Goal: Transaction & Acquisition: Book appointment/travel/reservation

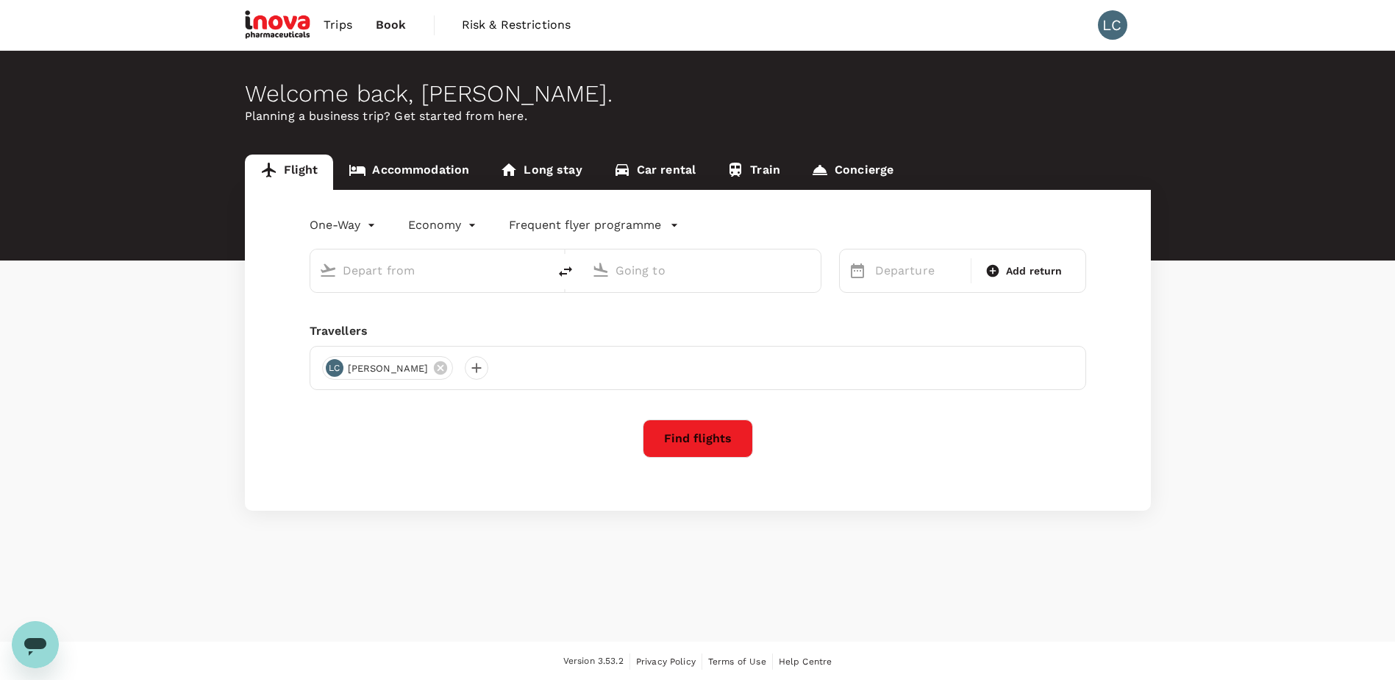
click at [391, 273] on input "text" at bounding box center [430, 270] width 174 height 23
click at [420, 324] on p "Singapore Changi" at bounding box center [452, 328] width 261 height 15
type input "Singapore Changi (SIN)"
click at [657, 325] on p "Ninoy Aquino Intl" at bounding box center [723, 328] width 257 height 15
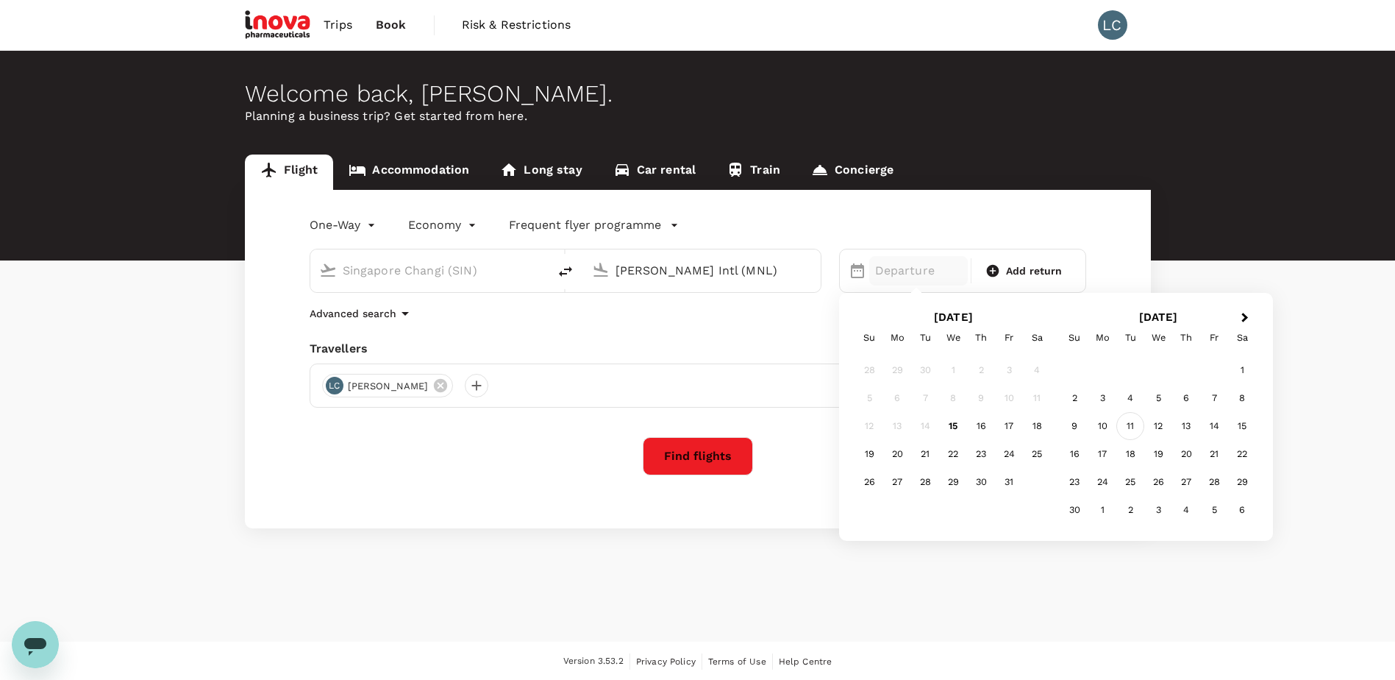
type input "Ninoy Aquino Intl (MNL)"
click at [1130, 429] on div "11" at bounding box center [1130, 426] width 28 height 28
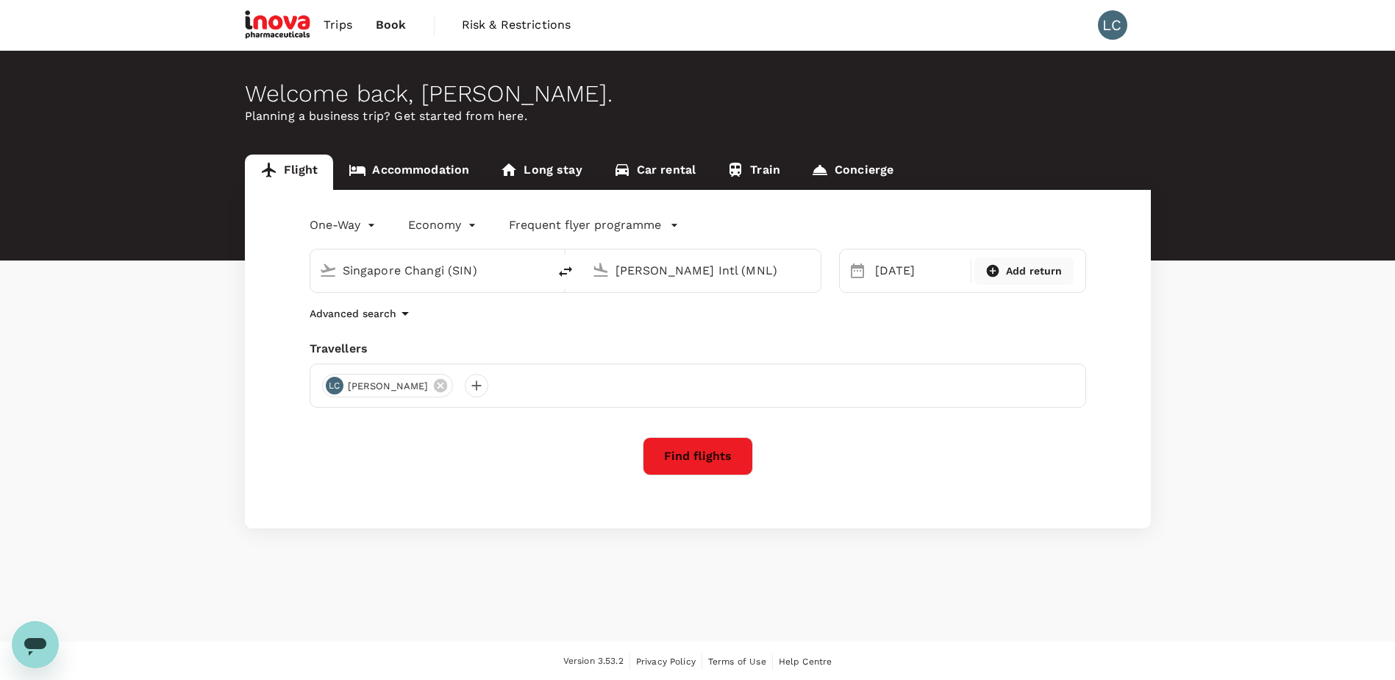
click at [1047, 271] on span "Add return" at bounding box center [1034, 270] width 57 height 15
type input "roundtrip"
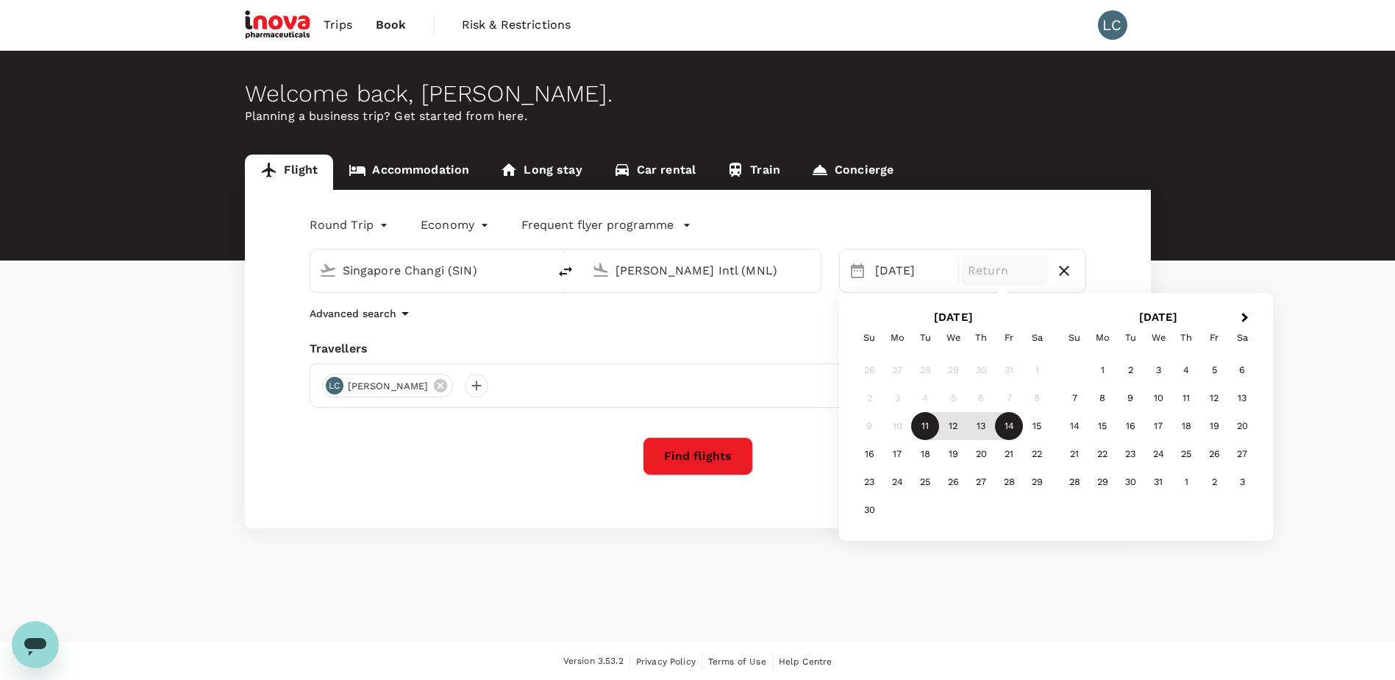
click at [1013, 429] on div "14" at bounding box center [1009, 426] width 28 height 28
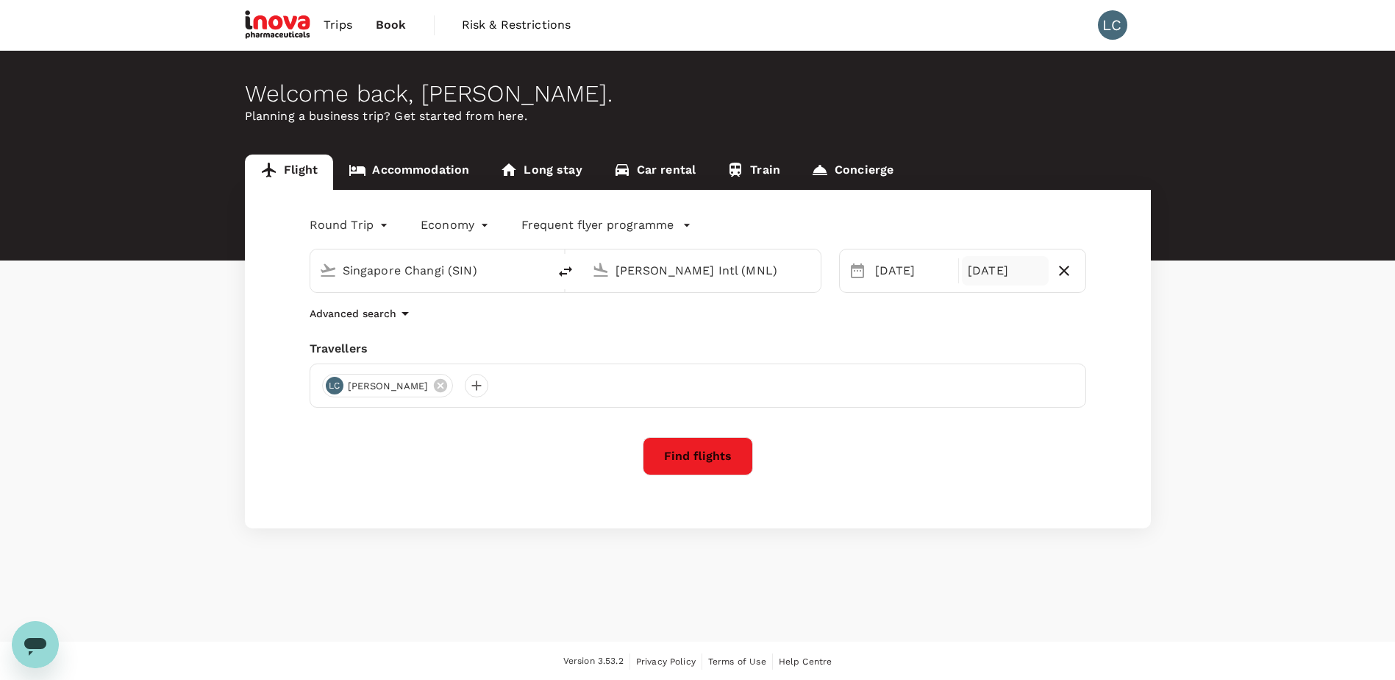
click at [702, 463] on button "Find flights" at bounding box center [698, 456] width 110 height 38
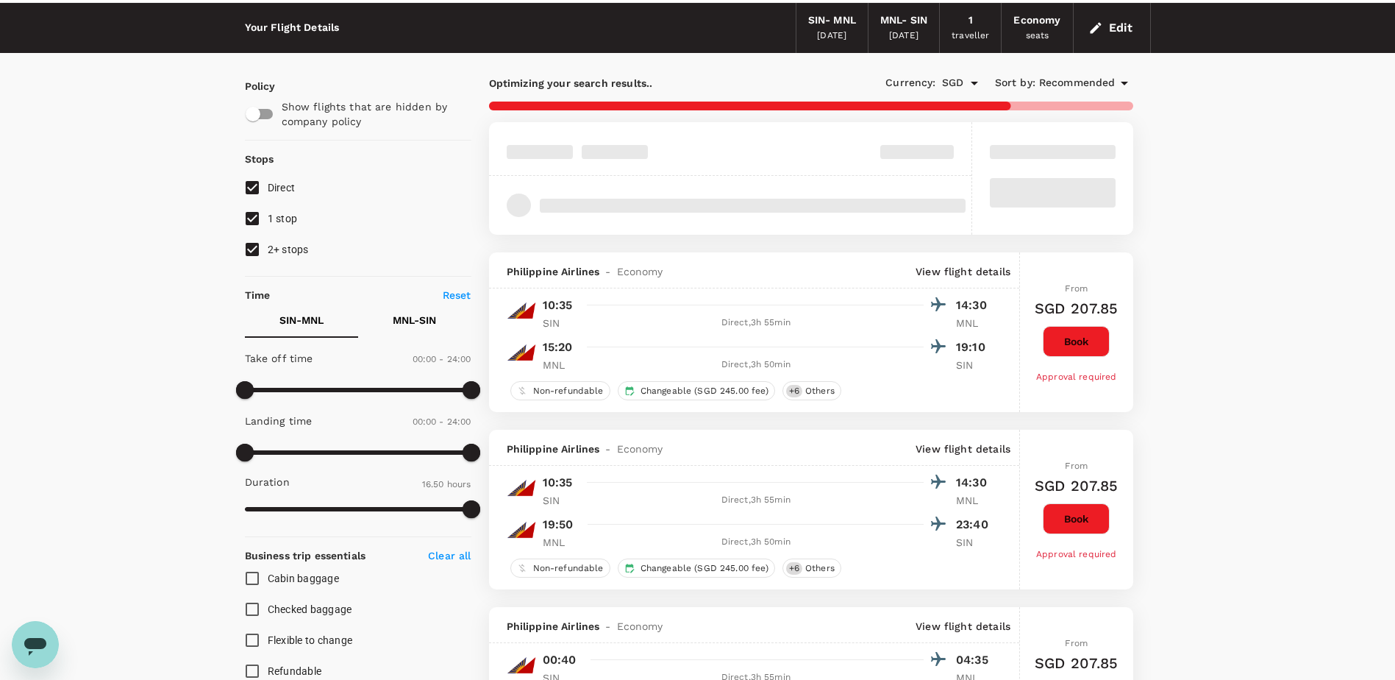
scroll to position [74, 0]
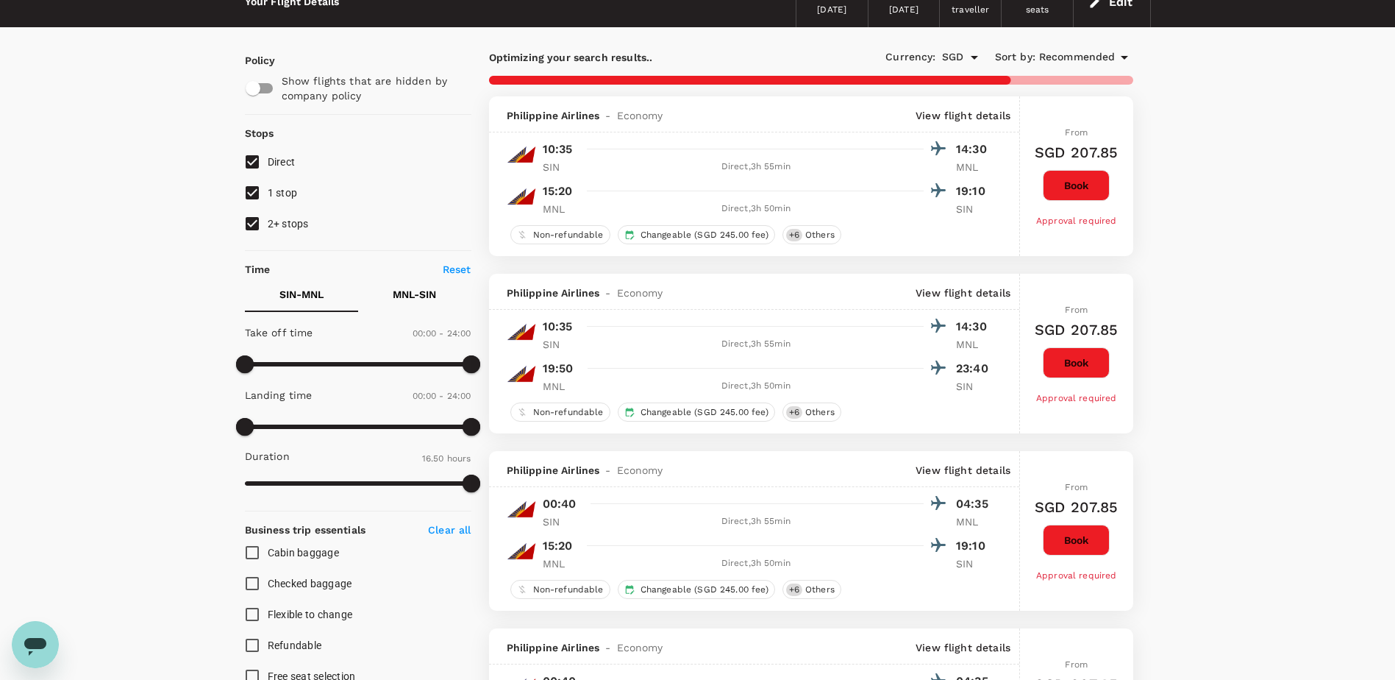
type input "1135"
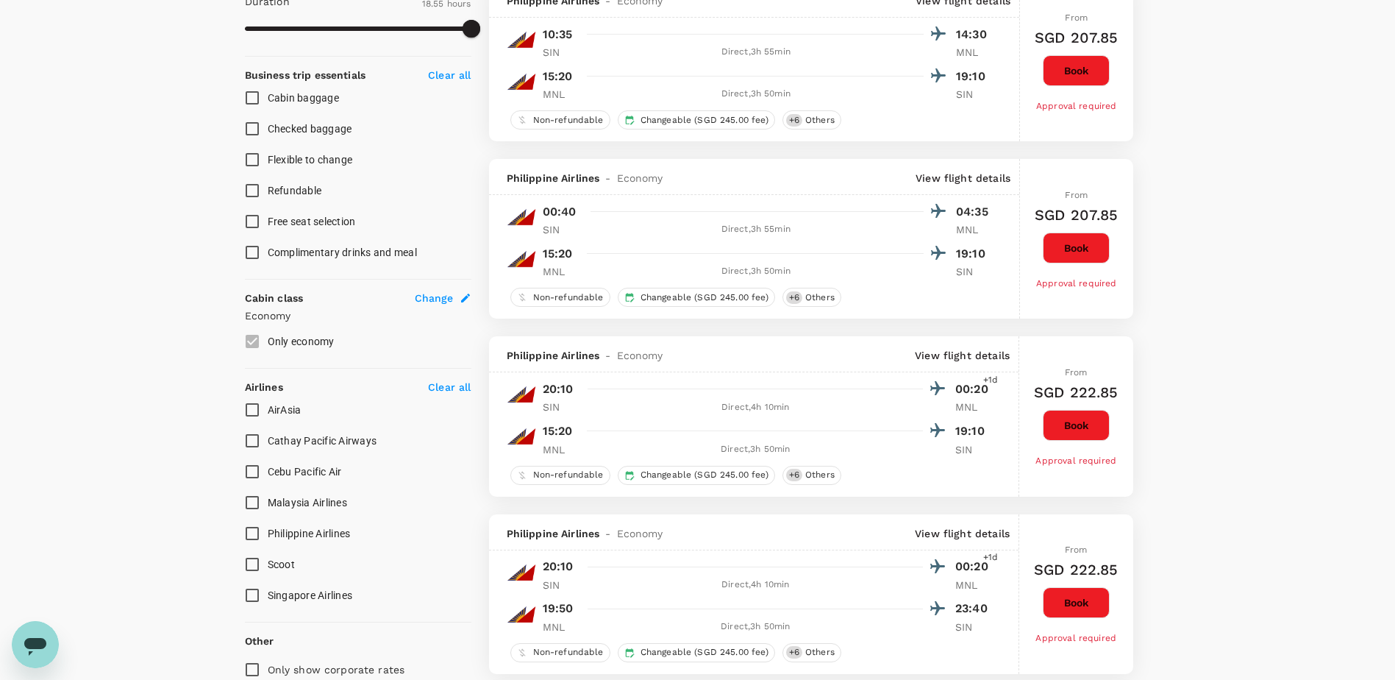
scroll to position [221, 0]
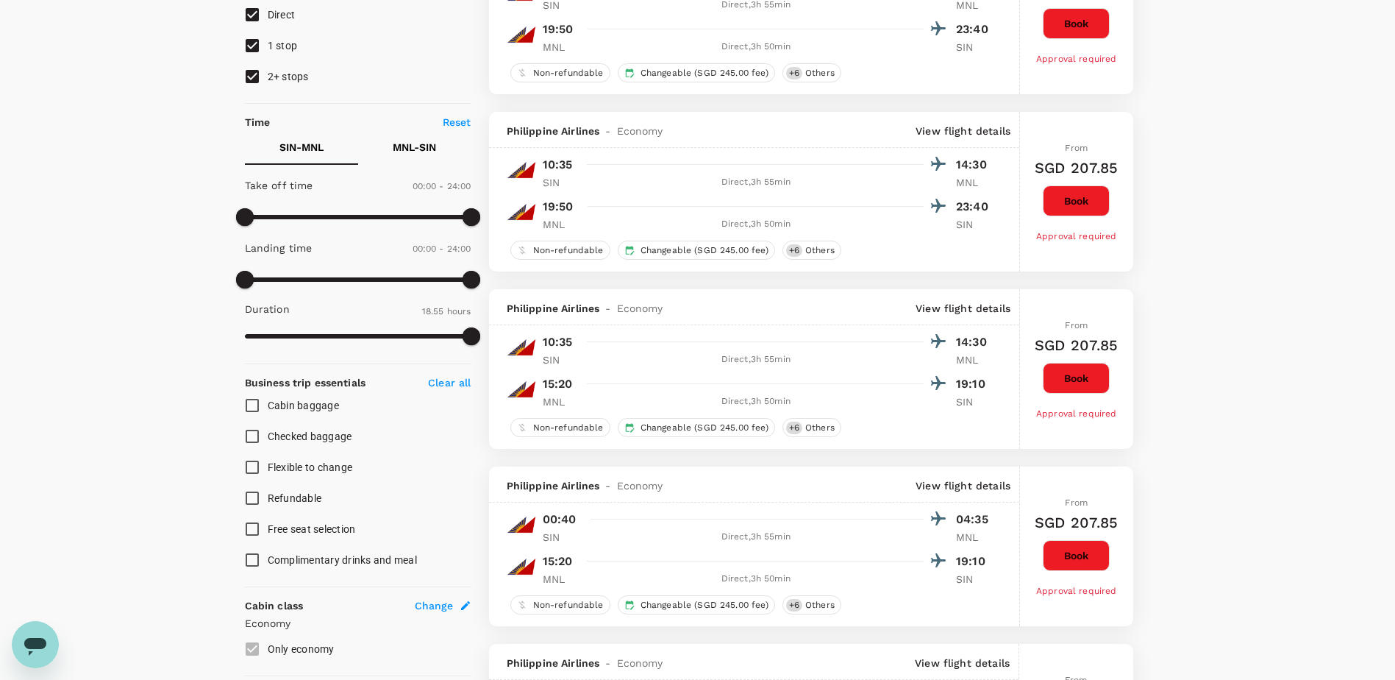
click at [408, 146] on p "MNL - SIN" at bounding box center [414, 147] width 43 height 15
click at [319, 151] on p "SIN - MNL" at bounding box center [301, 147] width 44 height 15
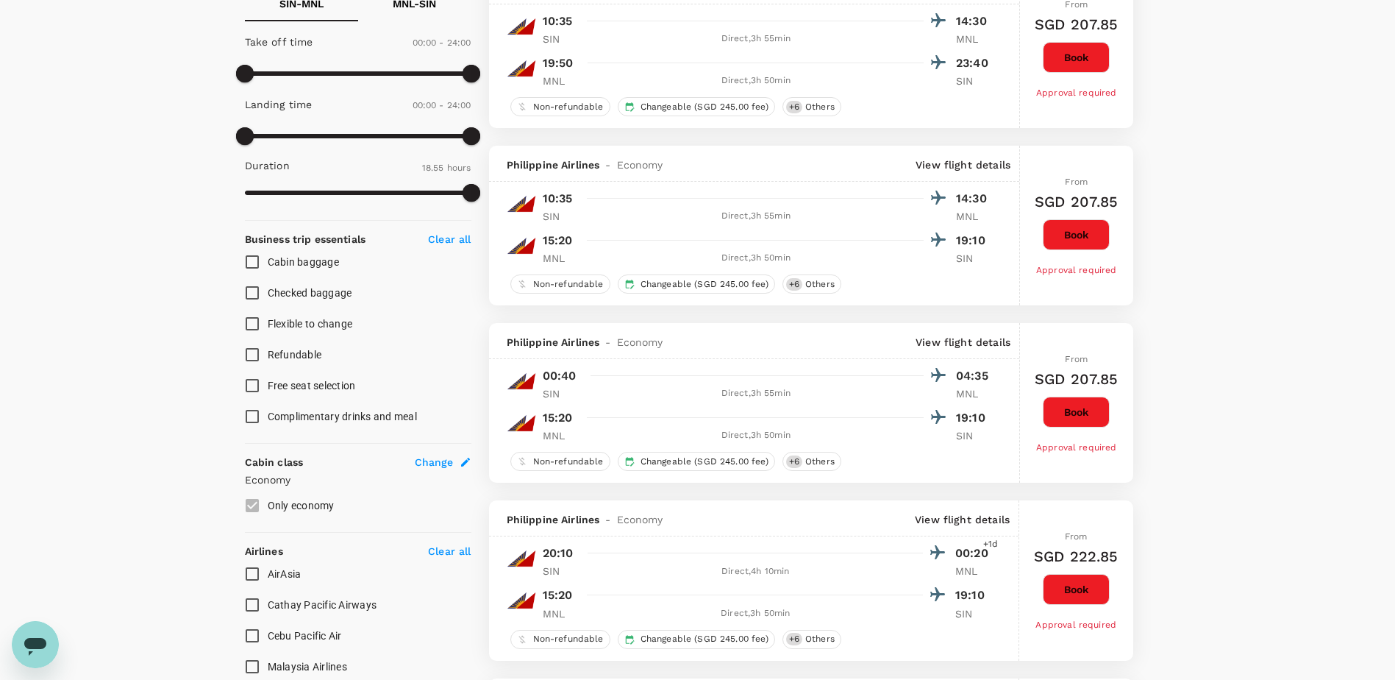
scroll to position [368, 0]
